Goal: Information Seeking & Learning: Learn about a topic

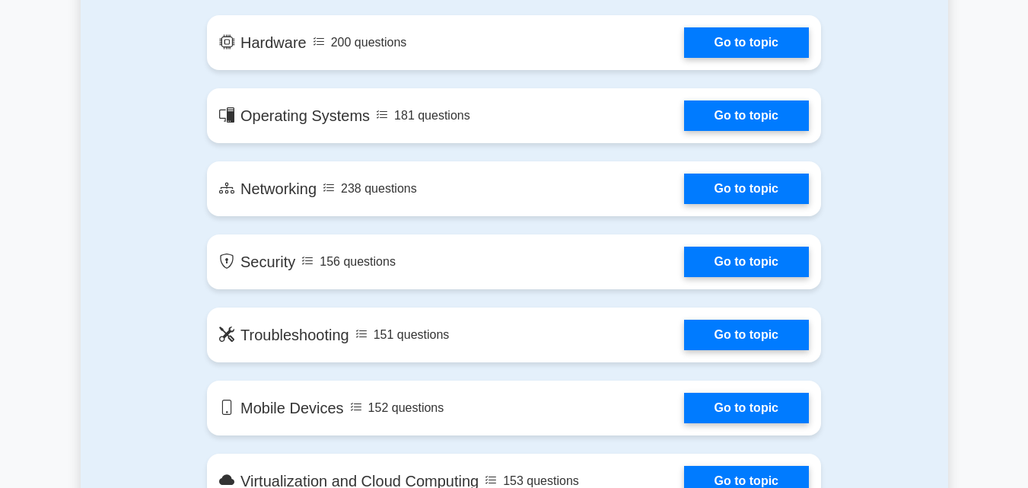
drag, startPoint x: 1039, startPoint y: 29, endPoint x: 1033, endPoint y: 111, distance: 82.4
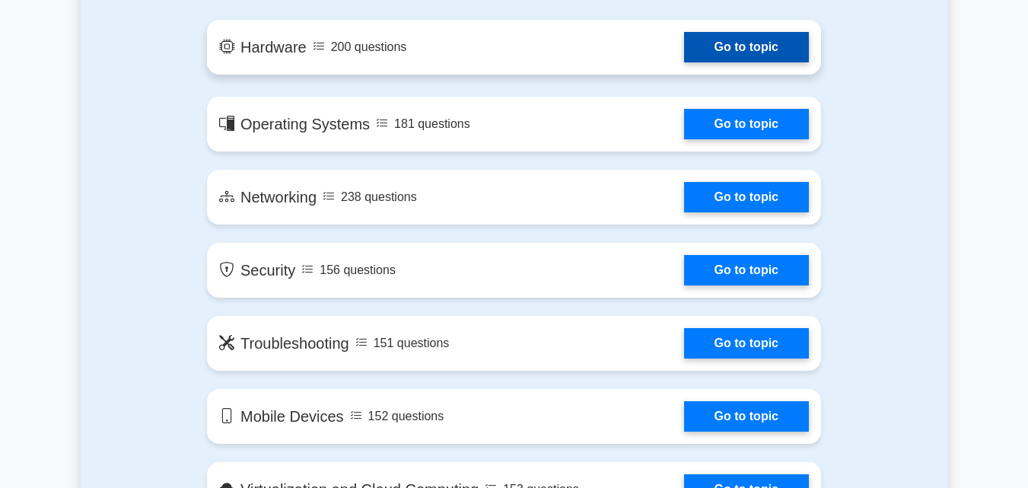
click at [726, 49] on link "Go to topic" at bounding box center [746, 47] width 125 height 30
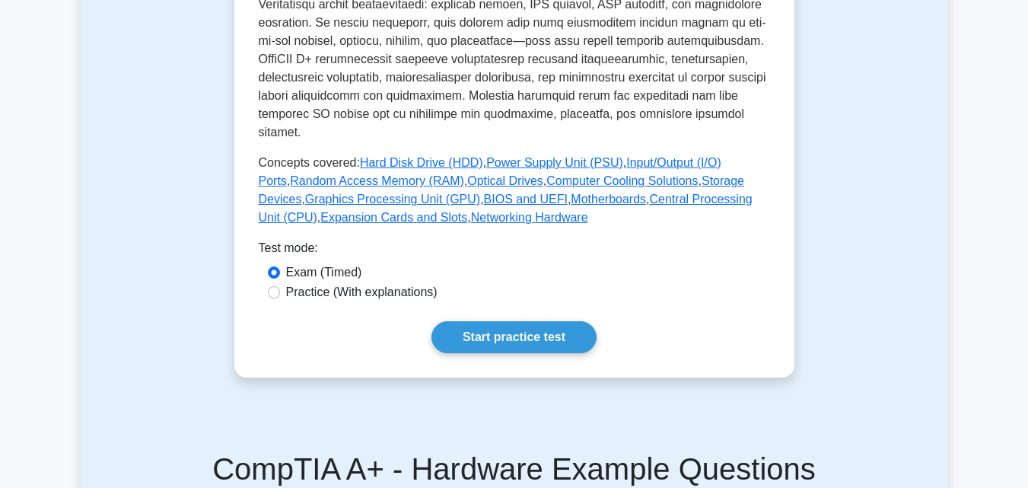
scroll to position [648, 0]
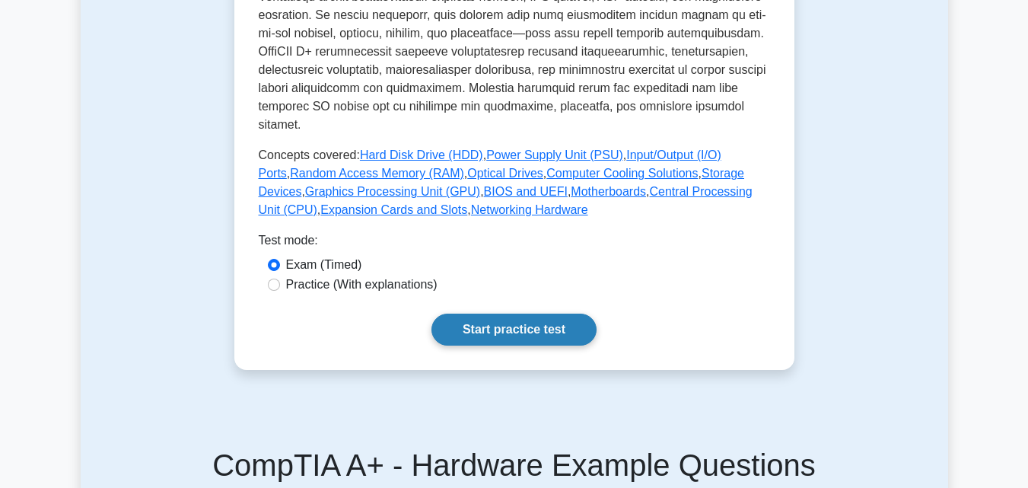
click at [530, 317] on link "Start practice test" at bounding box center [513, 330] width 165 height 32
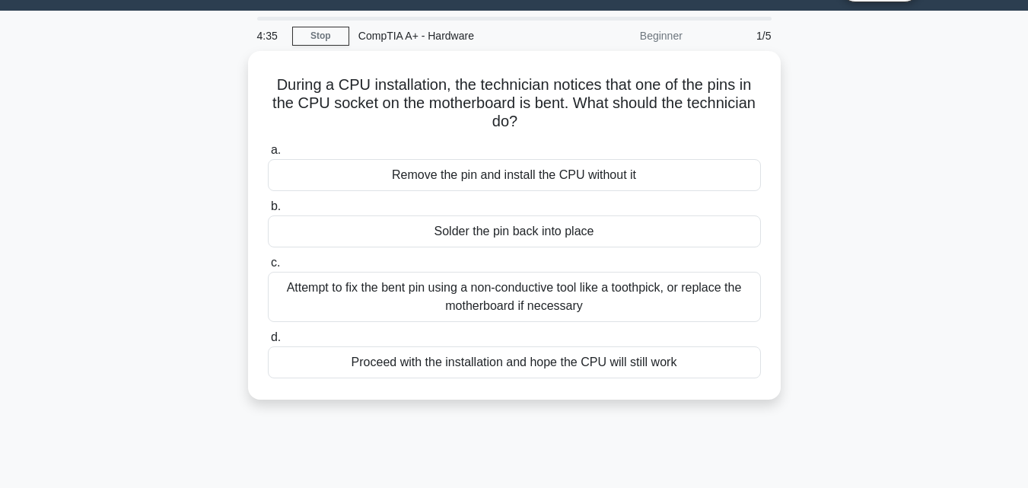
scroll to position [42, 0]
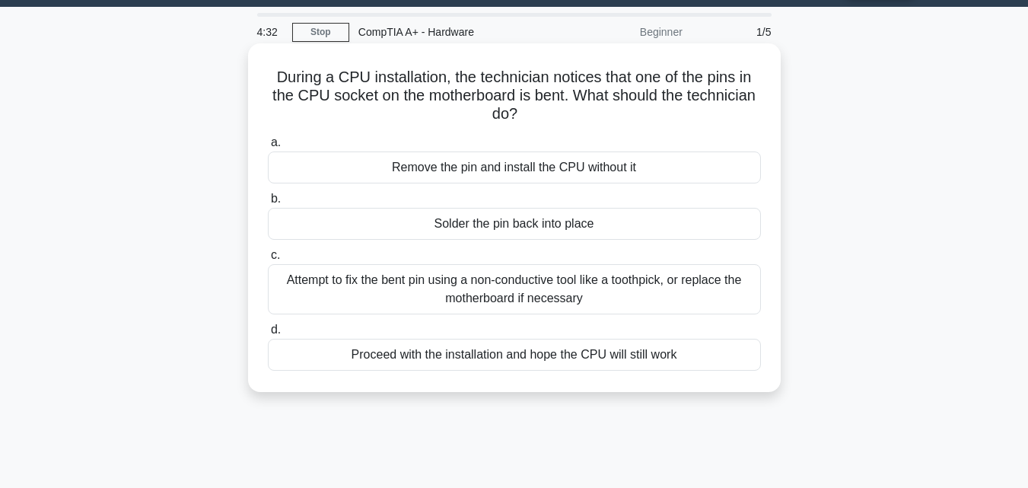
click at [660, 317] on div "a. Remove the pin and install the CPU without it b. Solder the pin back into pl…" at bounding box center [514, 252] width 511 height 244
click at [623, 290] on div "Attempt to fix the bent pin using a non-conductive tool like a toothpick, or re…" at bounding box center [514, 289] width 493 height 50
click at [268, 260] on input "c. Attempt to fix the bent pin using a non-conductive tool like a toothpick, or…" at bounding box center [268, 255] width 0 height 10
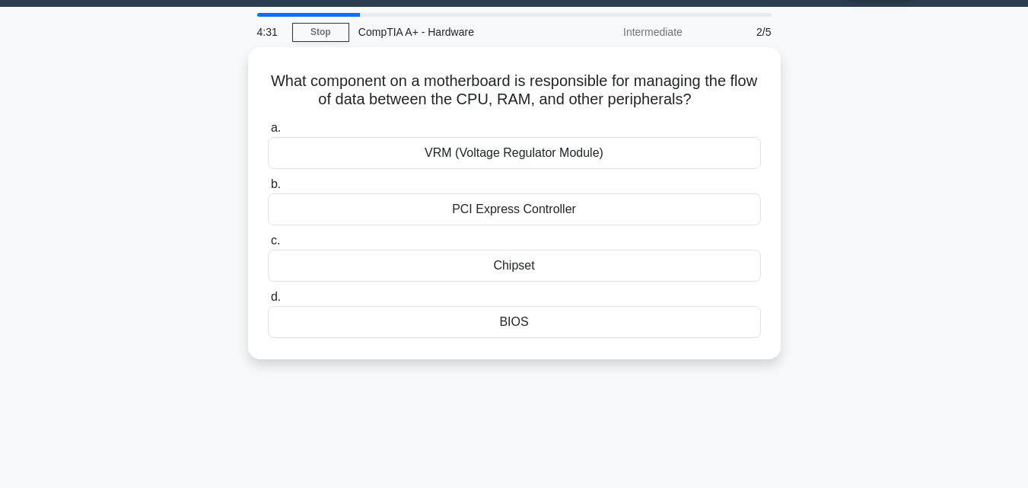
scroll to position [0, 0]
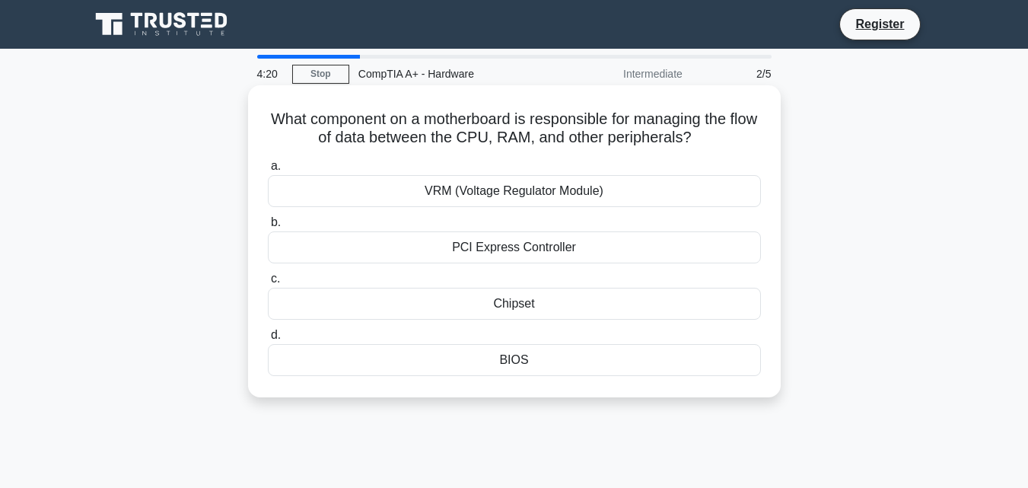
click at [578, 323] on div "a. VRM (Voltage Regulator Module) b. PCI Express Controller c. d." at bounding box center [514, 266] width 511 height 225
click at [549, 305] on div "Chipset" at bounding box center [514, 304] width 493 height 32
click at [268, 284] on input "c. [GEOGRAPHIC_DATA]" at bounding box center [268, 279] width 0 height 10
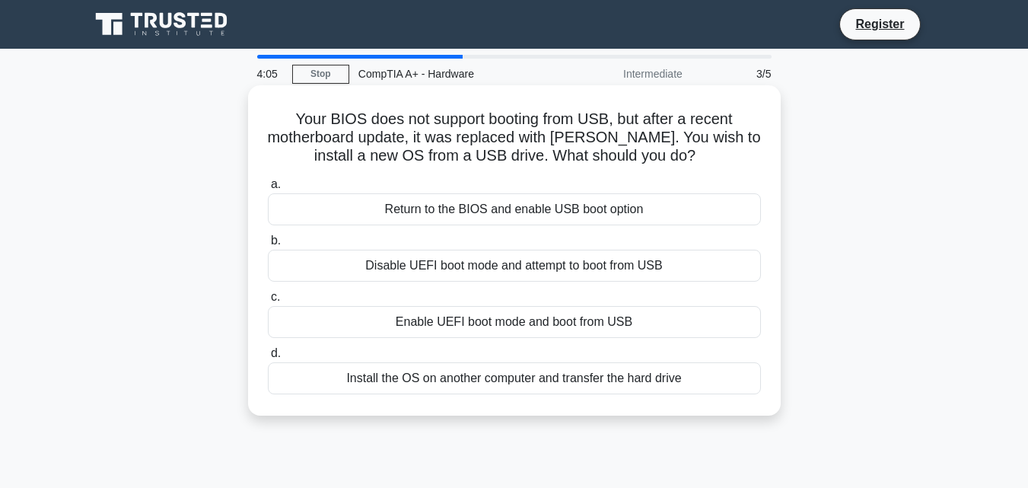
click at [641, 220] on div "Return to the BIOS and enable USB boot option" at bounding box center [514, 209] width 493 height 32
click at [268, 189] on input "a. Return to the BIOS and enable USB boot option" at bounding box center [268, 185] width 0 height 10
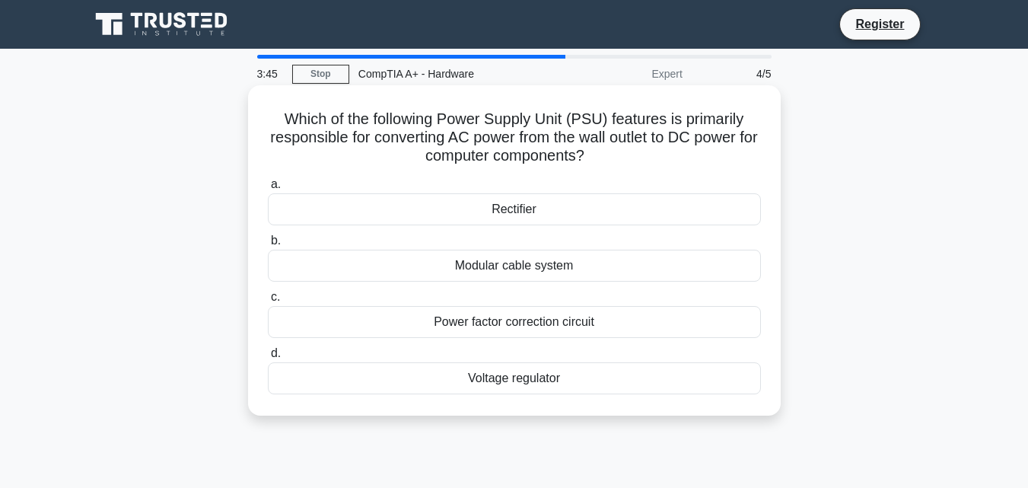
click at [600, 272] on div "Modular cable system" at bounding box center [514, 266] width 493 height 32
click at [268, 246] on input "b. Modular cable system" at bounding box center [268, 241] width 0 height 10
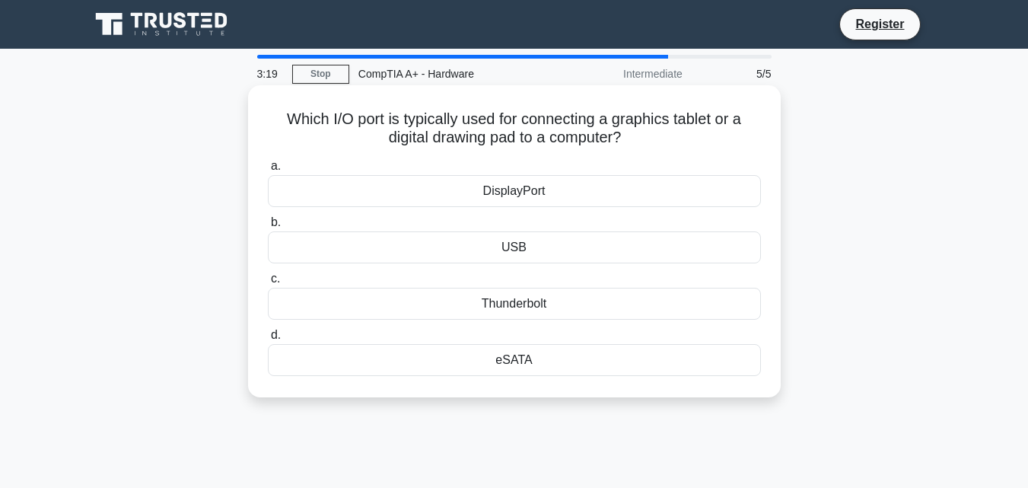
click at [592, 255] on div "USB" at bounding box center [514, 247] width 493 height 32
click at [268, 228] on input "b. USB" at bounding box center [268, 223] width 0 height 10
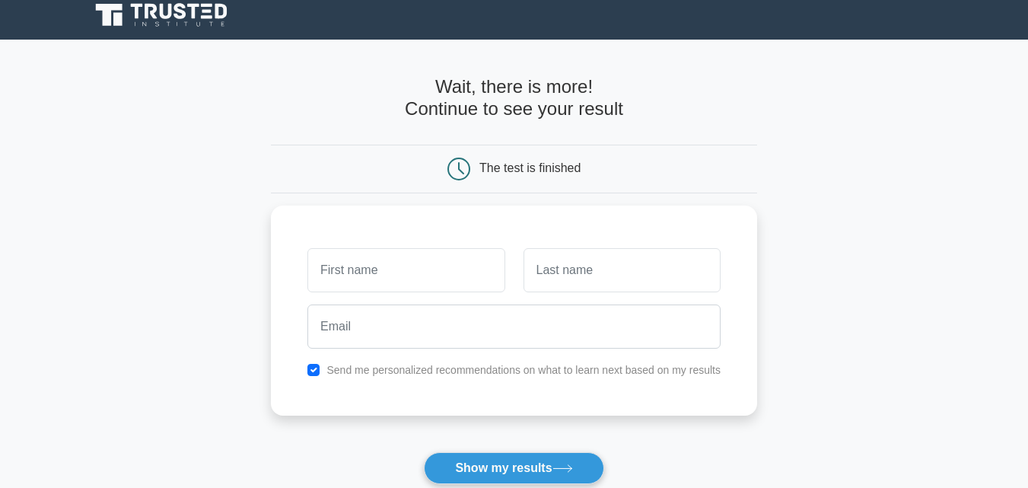
scroll to position [8, 0]
